Goal: Transaction & Acquisition: Purchase product/service

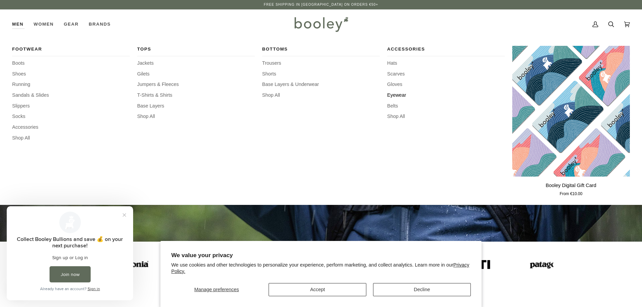
click at [401, 98] on span "Eyewear" at bounding box center [446, 95] width 118 height 7
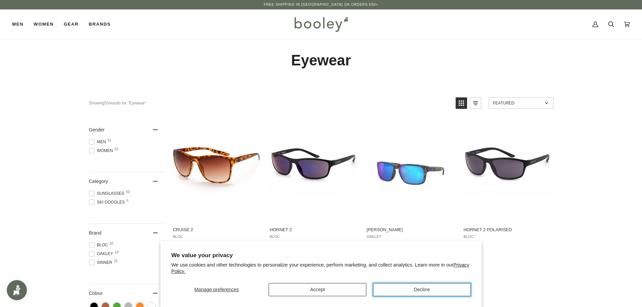
click at [415, 291] on button "Decline" at bounding box center [422, 289] width 98 height 13
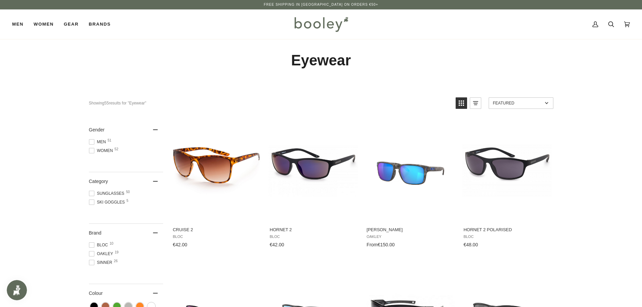
click at [89, 254] on span at bounding box center [91, 253] width 5 height 5
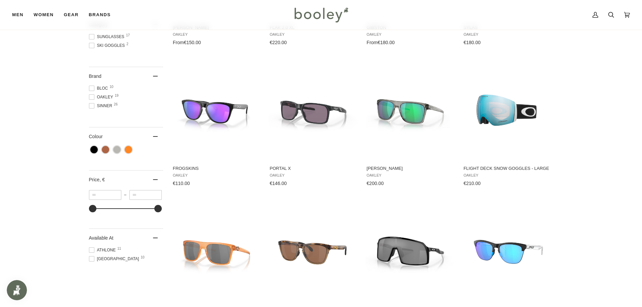
scroll to position [101, 0]
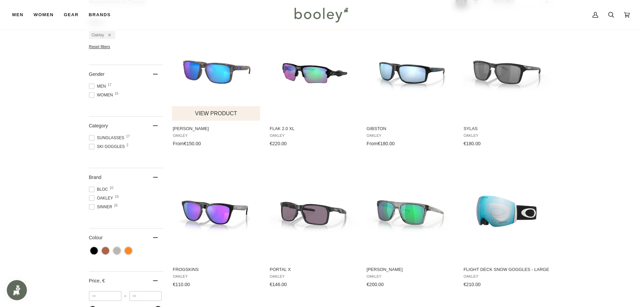
click at [191, 126] on span "[PERSON_NAME]" at bounding box center [216, 129] width 87 height 6
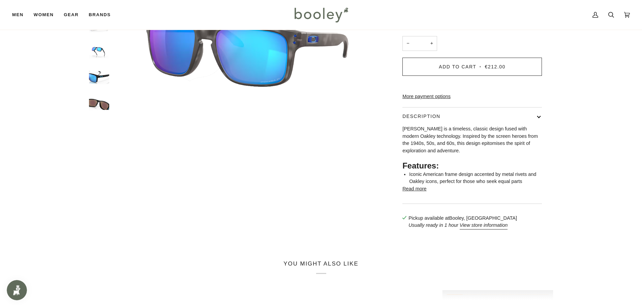
scroll to position [34, 0]
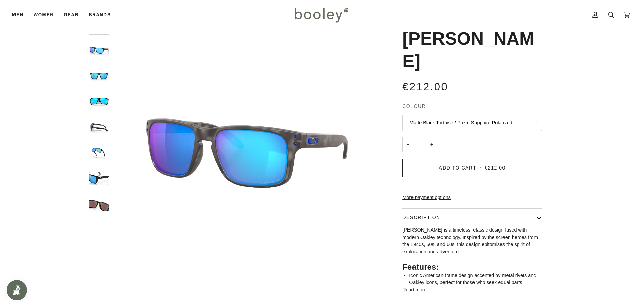
click at [517, 115] on button "Matte Black Tortoise / Prizm Sapphire Polarized" at bounding box center [473, 123] width 140 height 17
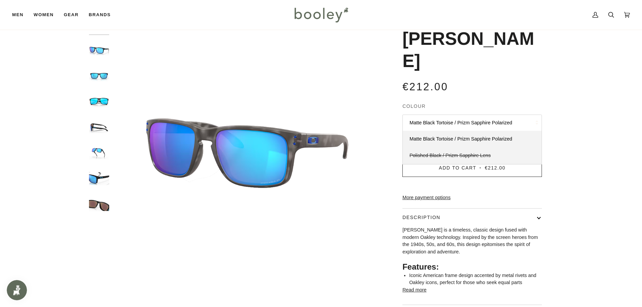
click at [494, 147] on link "Polished Black / Prizm Sapphire Lens" at bounding box center [472, 155] width 139 height 17
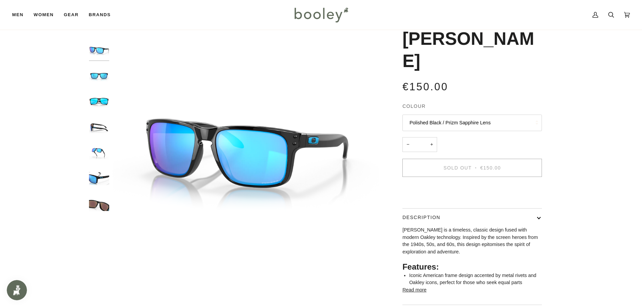
click at [496, 115] on button "Polished Black / Prizm Sapphire Lens" at bounding box center [473, 123] width 140 height 17
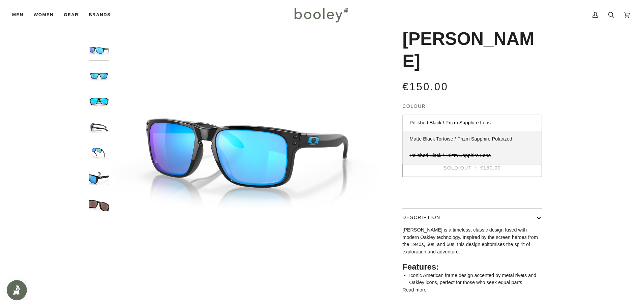
click at [491, 136] on span "Matte Black Tortoise / Prizm Sapphire Polarized" at bounding box center [461, 138] width 103 height 5
